Goal: Complete application form

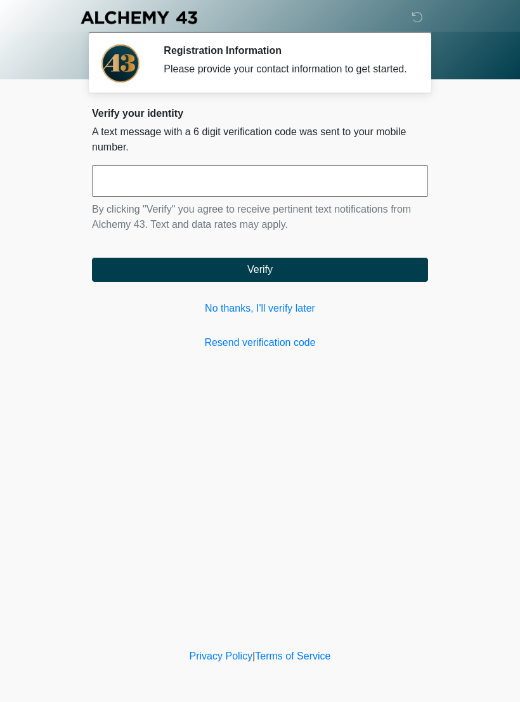
click at [110, 191] on input "text" at bounding box center [260, 181] width 336 height 32
type input "******"
click at [371, 266] on form "****** By clicking "Verify" you agree to receive pertinent text notifications f…" at bounding box center [260, 223] width 336 height 117
click at [388, 282] on button "Verify" at bounding box center [260, 270] width 336 height 24
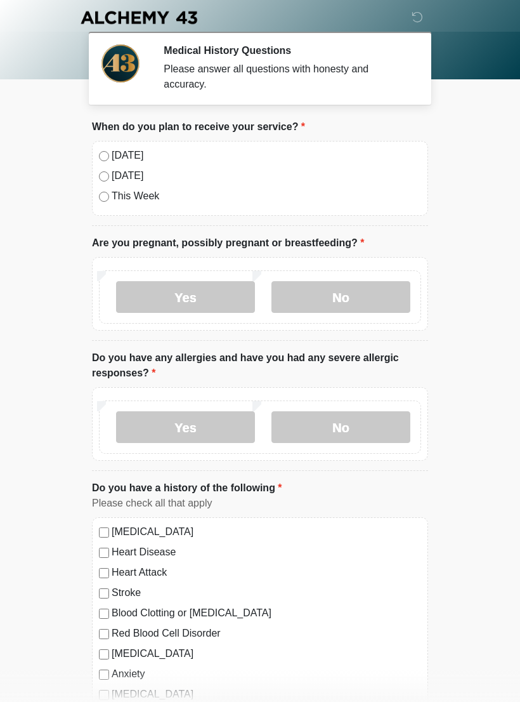
click at [377, 304] on label "No" at bounding box center [341, 297] width 139 height 32
click at [383, 424] on label "No" at bounding box center [341, 427] width 139 height 32
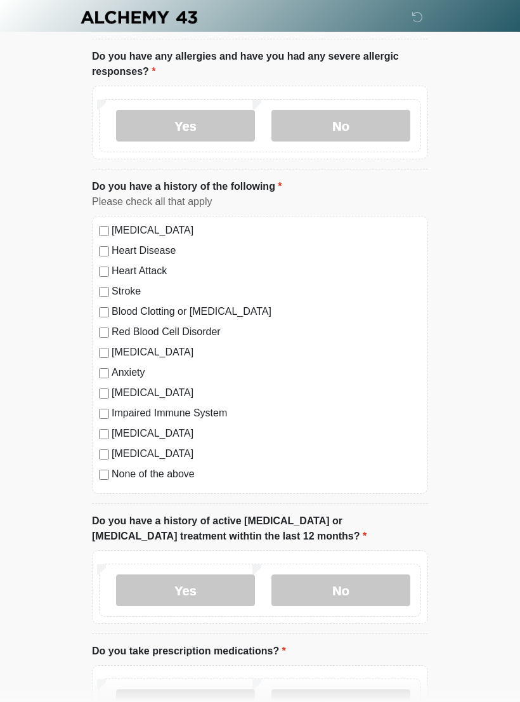
scroll to position [369, 0]
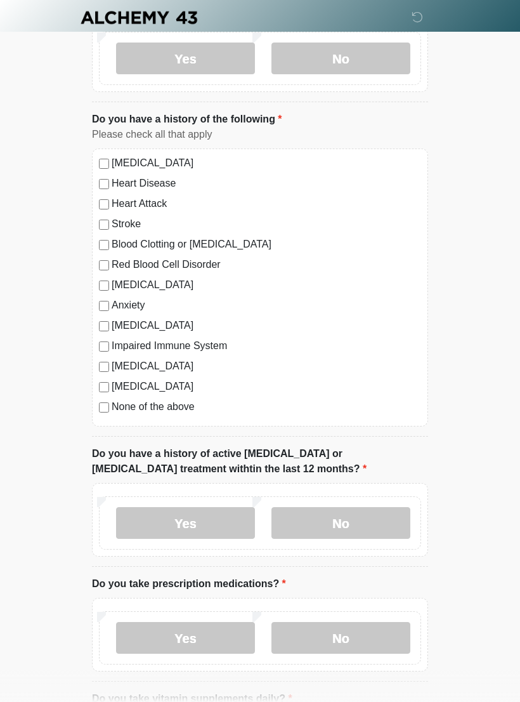
click at [389, 518] on label "No" at bounding box center [341, 523] width 139 height 32
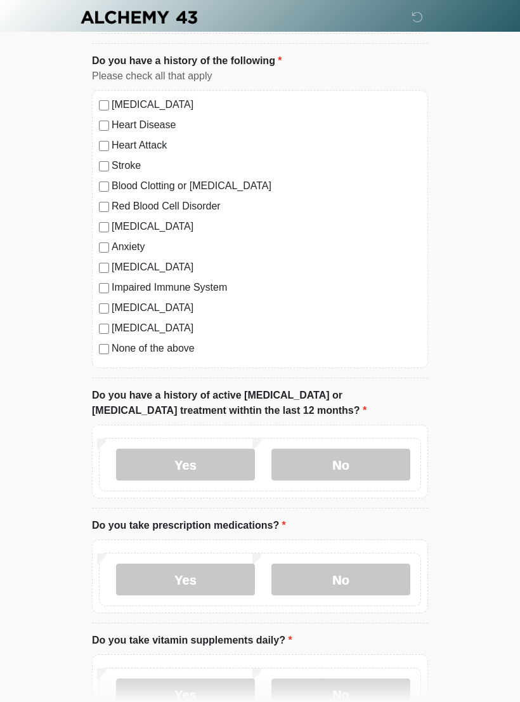
click at [379, 572] on label "No" at bounding box center [341, 580] width 139 height 32
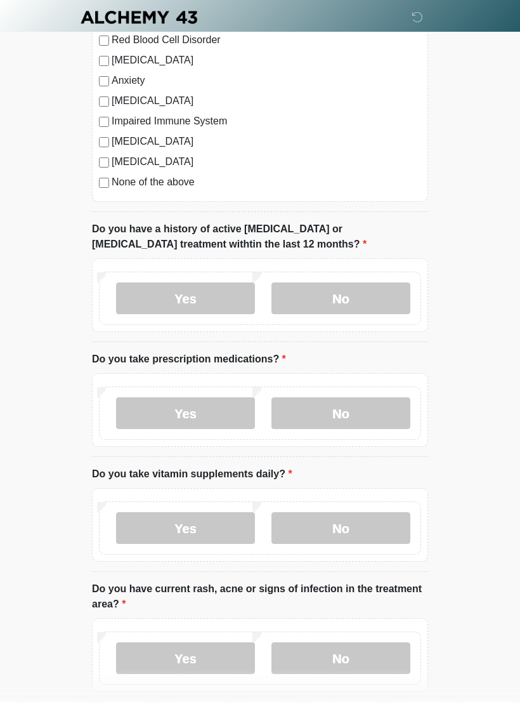
click at [150, 525] on label "Yes" at bounding box center [185, 529] width 139 height 32
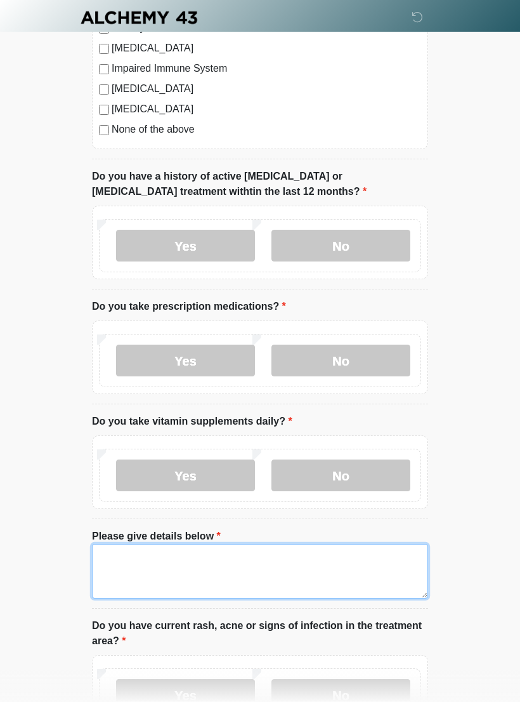
click at [351, 568] on textarea "Please give details below" at bounding box center [260, 571] width 336 height 55
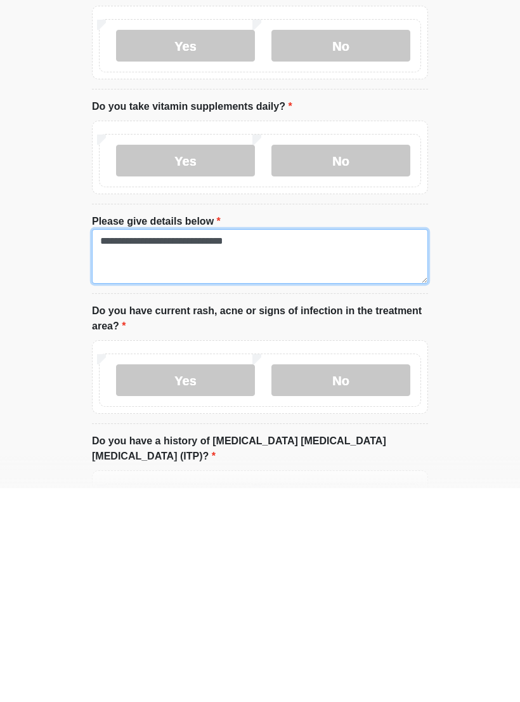
type textarea "**********"
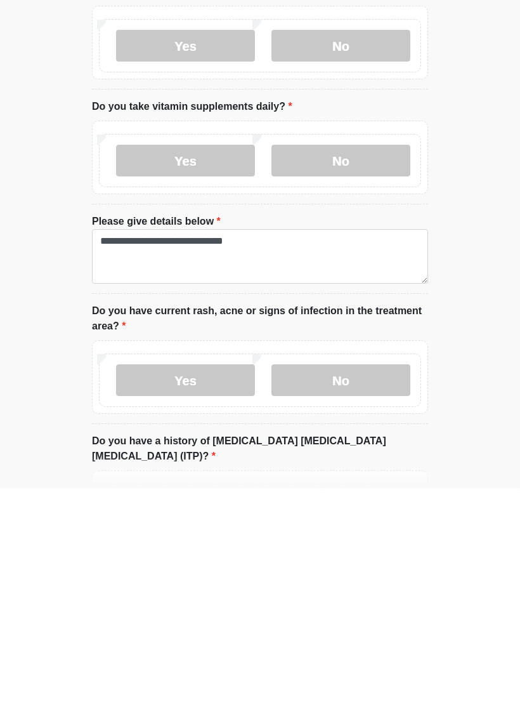
click at [368, 578] on label "No" at bounding box center [341, 594] width 139 height 32
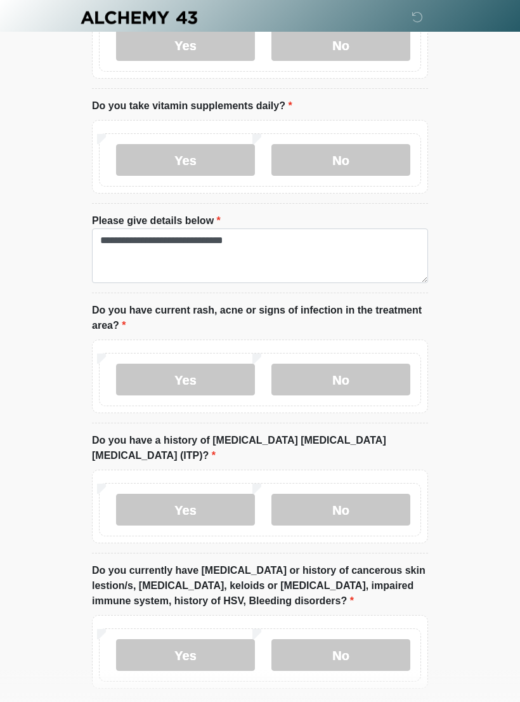
click at [373, 494] on label "No" at bounding box center [341, 510] width 139 height 32
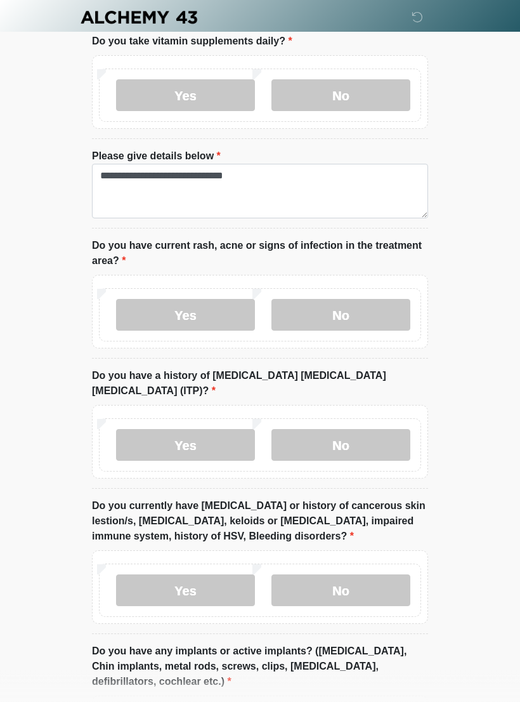
click at [373, 575] on label "No" at bounding box center [341, 591] width 139 height 32
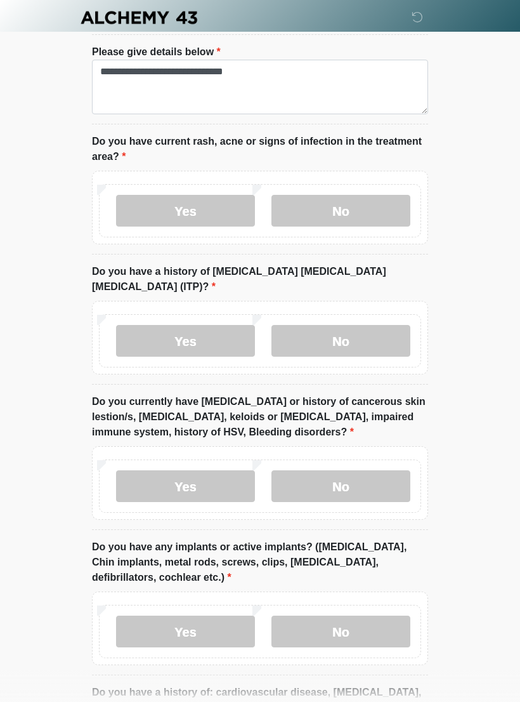
click at [357, 623] on label "No" at bounding box center [341, 631] width 139 height 32
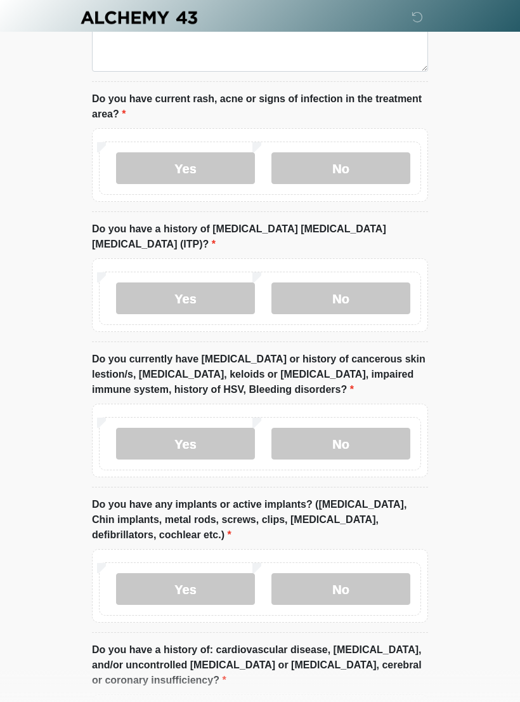
scroll to position [1171, 0]
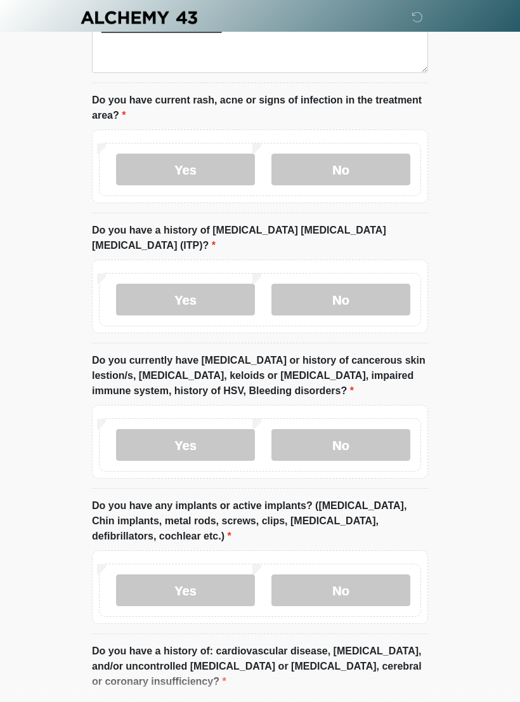
click at [377, 574] on label "No" at bounding box center [341, 590] width 139 height 32
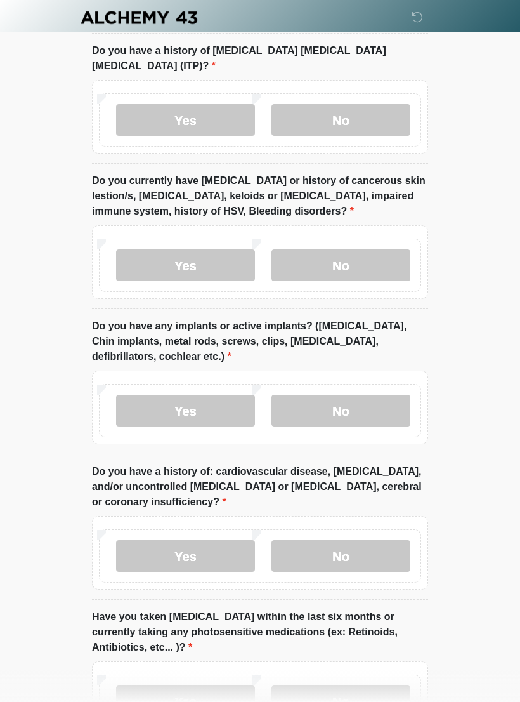
scroll to position [1368, 0]
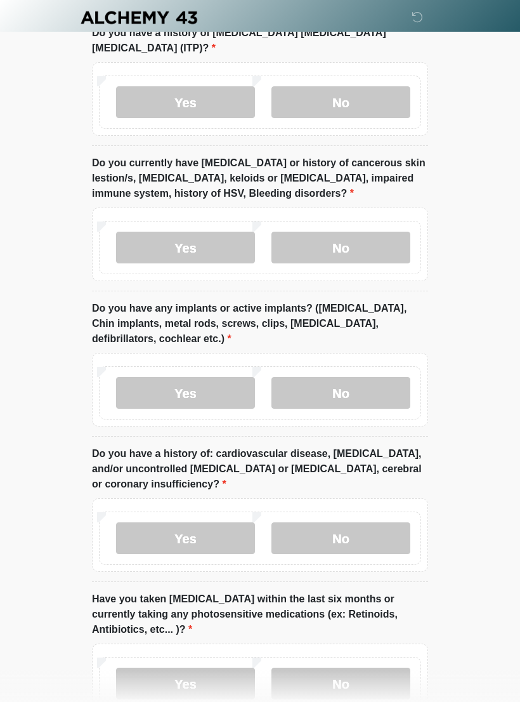
click at [378, 522] on label "No" at bounding box center [341, 538] width 139 height 32
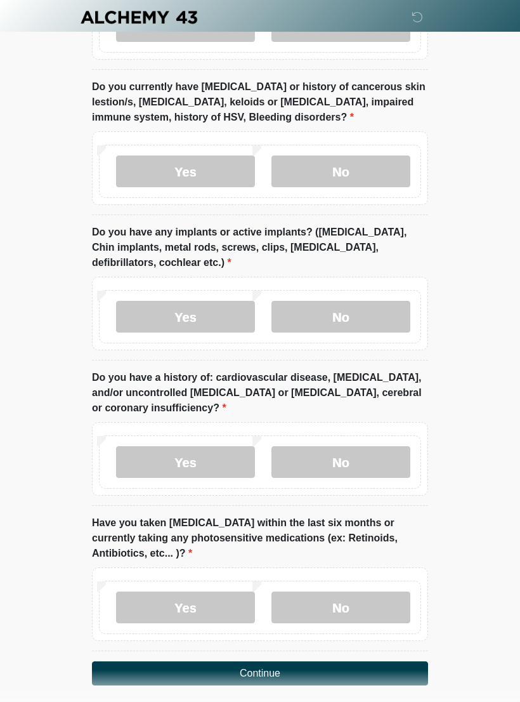
click at [376, 592] on label "No" at bounding box center [341, 608] width 139 height 32
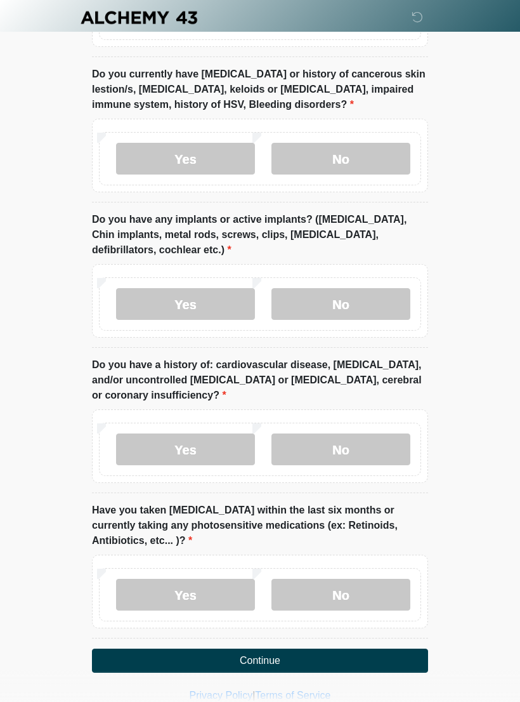
click at [379, 648] on button "Continue" at bounding box center [260, 660] width 336 height 24
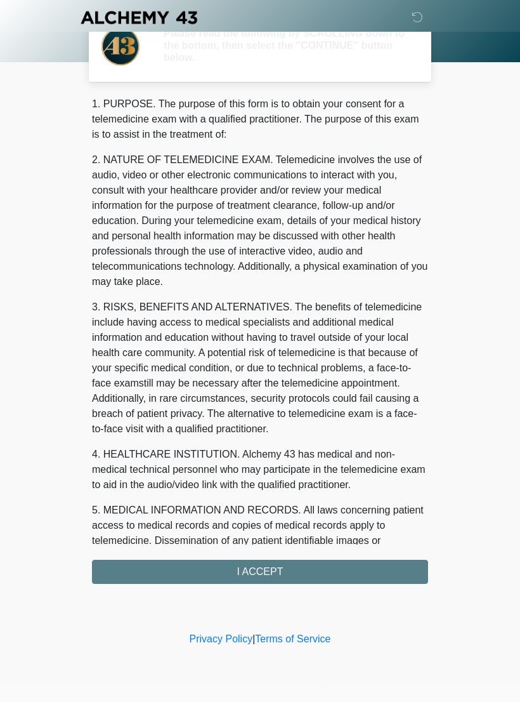
scroll to position [0, 0]
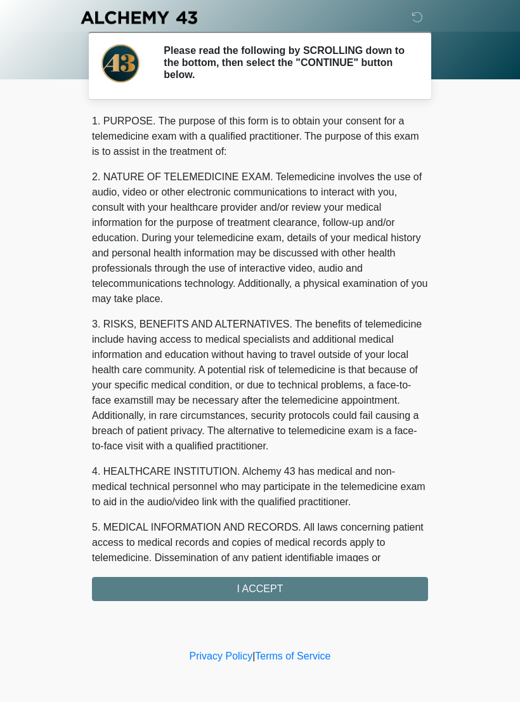
click at [384, 592] on div "1. PURPOSE. The purpose of this form is to obtain your consent for a telemedici…" at bounding box center [260, 357] width 336 height 487
click at [341, 585] on div "1. PURPOSE. The purpose of this form is to obtain your consent for a telemedici…" at bounding box center [260, 357] width 336 height 487
click at [282, 581] on div "1. PURPOSE. The purpose of this form is to obtain your consent for a telemedici…" at bounding box center [260, 357] width 336 height 487
click at [204, 582] on div "1. PURPOSE. The purpose of this form is to obtain your consent for a telemedici…" at bounding box center [260, 357] width 336 height 487
click at [269, 582] on div "1. PURPOSE. The purpose of this form is to obtain your consent for a telemedici…" at bounding box center [260, 357] width 336 height 487
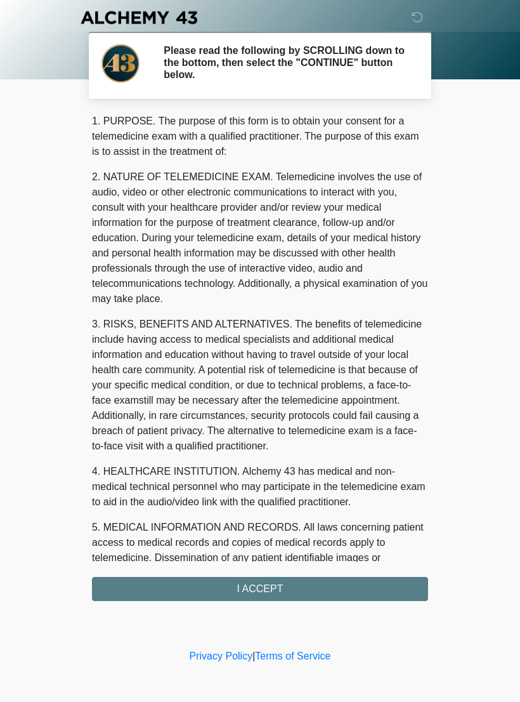
click at [277, 581] on div "1. PURPOSE. The purpose of this form is to obtain your consent for a telemedici…" at bounding box center [260, 357] width 336 height 487
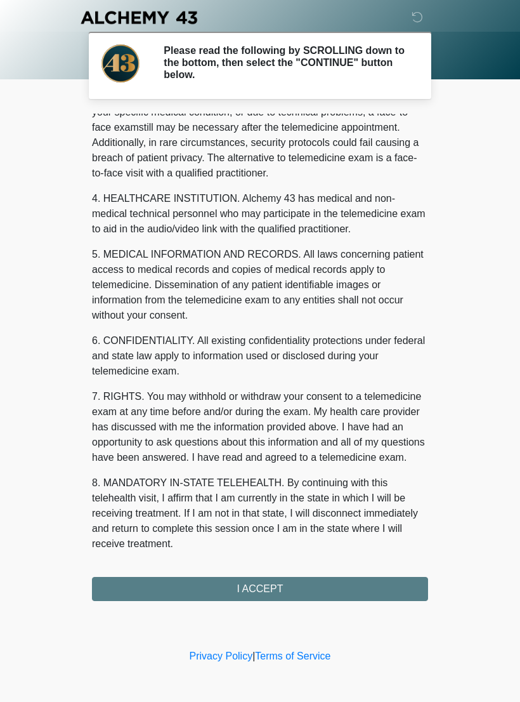
click at [360, 585] on button "I ACCEPT" at bounding box center [260, 589] width 336 height 24
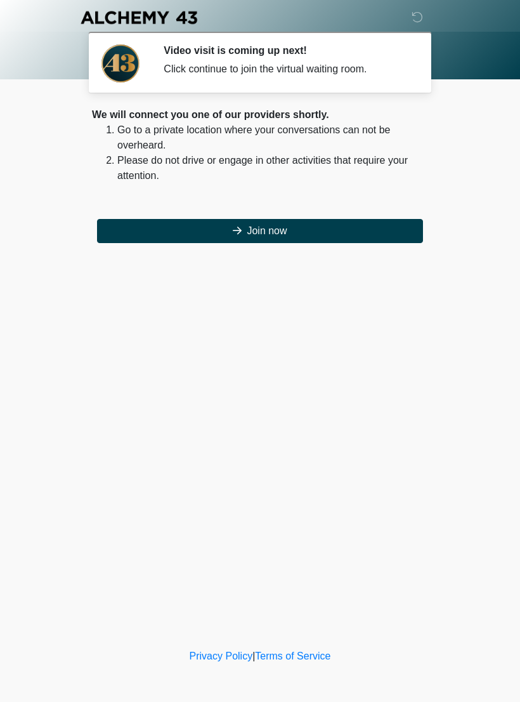
click at [137, 228] on button "Join now" at bounding box center [260, 231] width 326 height 24
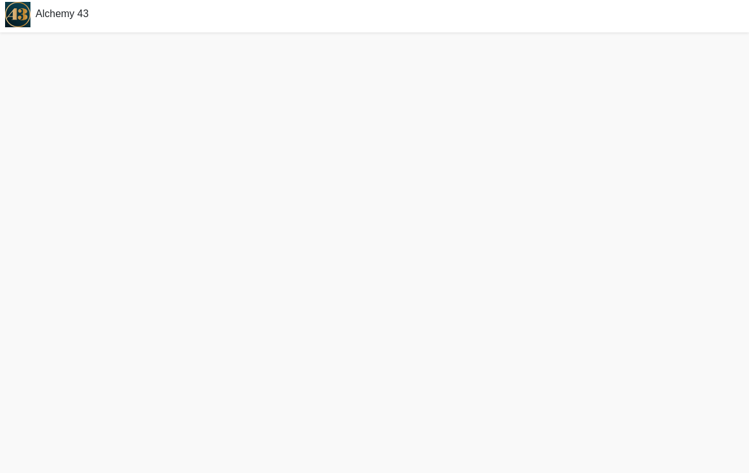
scroll to position [3, 0]
